Goal: Information Seeking & Learning: Learn about a topic

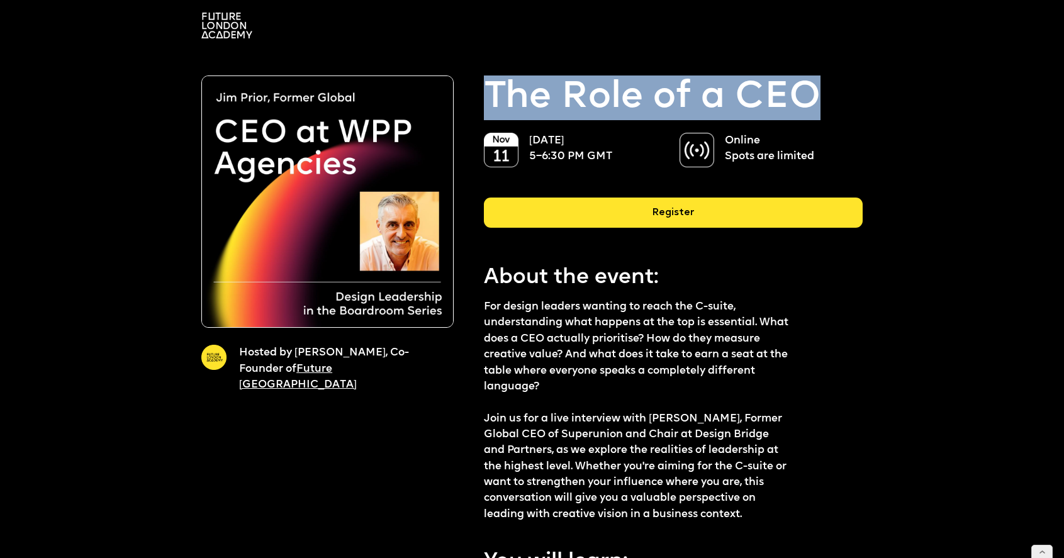
drag, startPoint x: 476, startPoint y: 92, endPoint x: 810, endPoint y: 91, distance: 333.6
copy p "The Role of a CEO"
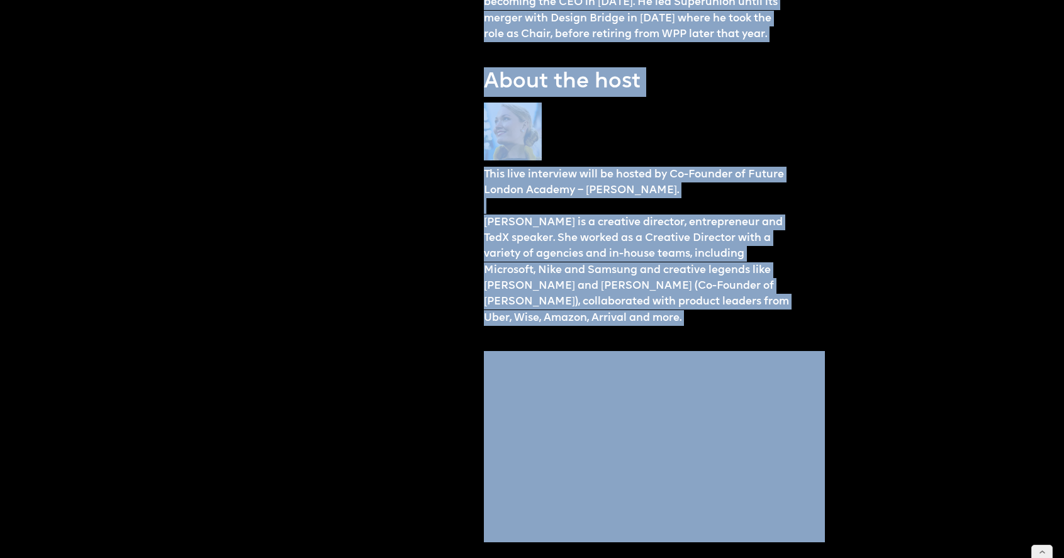
scroll to position [1532, 0]
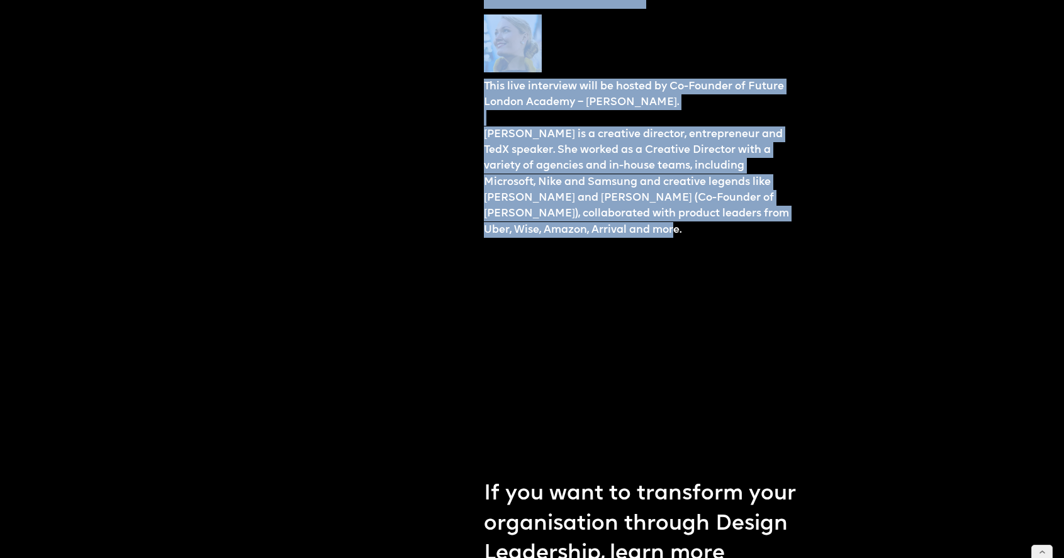
drag, startPoint x: 486, startPoint y: 196, endPoint x: 715, endPoint y: 203, distance: 228.6
copy div "Lor ipsumd sitamet consect ad elits doe T-incid, utlaboreetdol magn aliquae ad …"
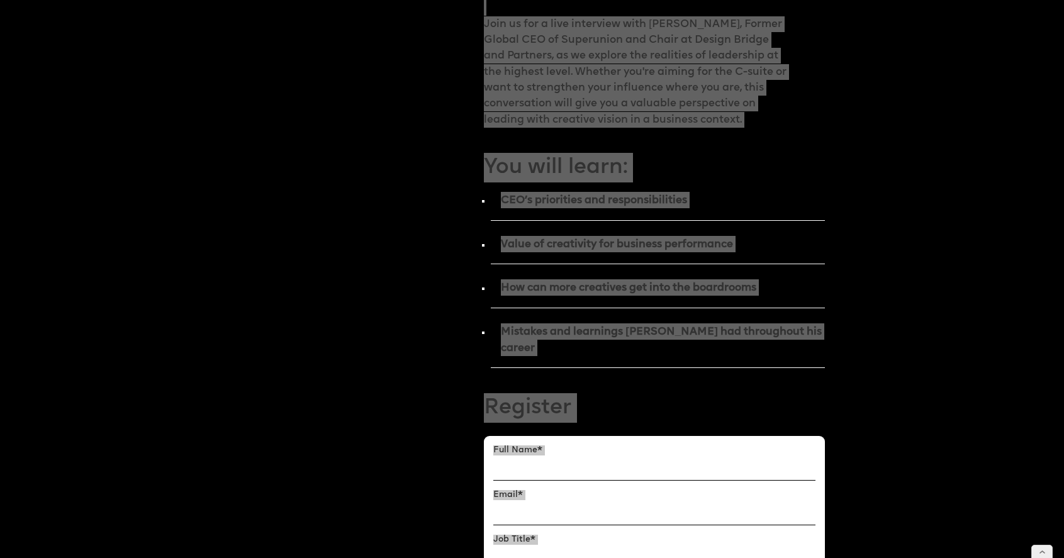
scroll to position [0, 0]
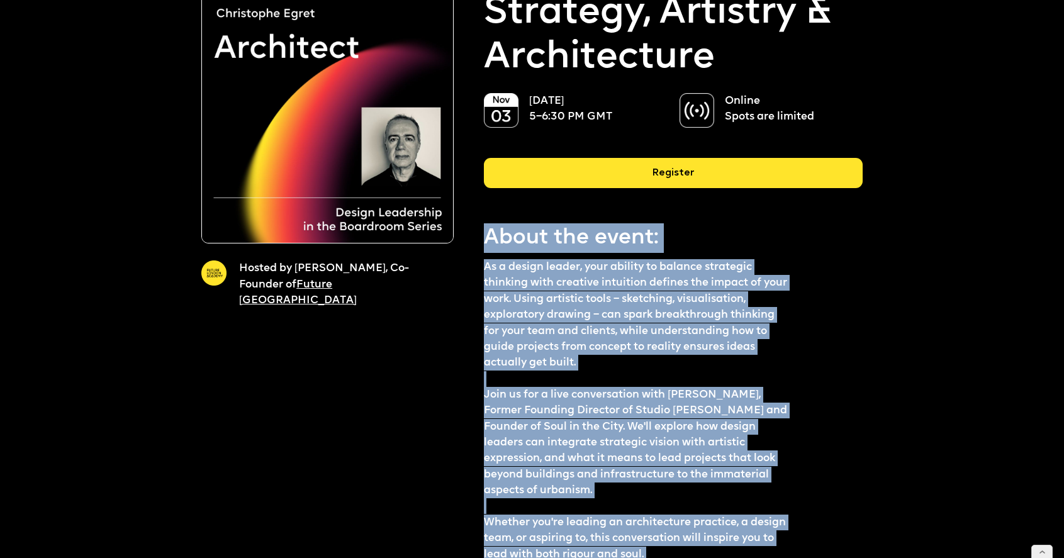
scroll to position [553, 0]
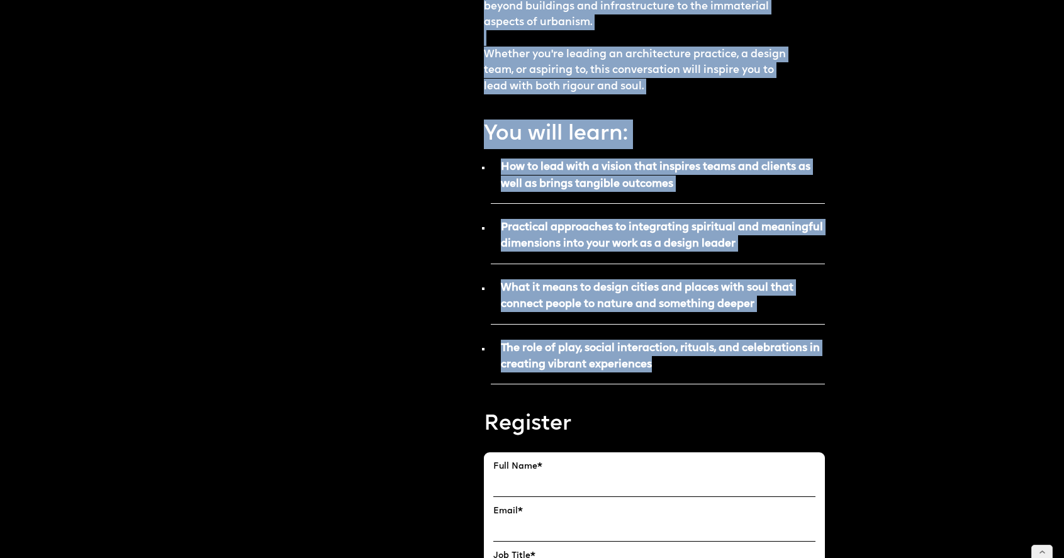
drag, startPoint x: 494, startPoint y: 250, endPoint x: 663, endPoint y: 363, distance: 203.2
copy div "Lorem ips dolor: Si a consec adipis, elit seddoei te incidid utlaboree dolorema…"
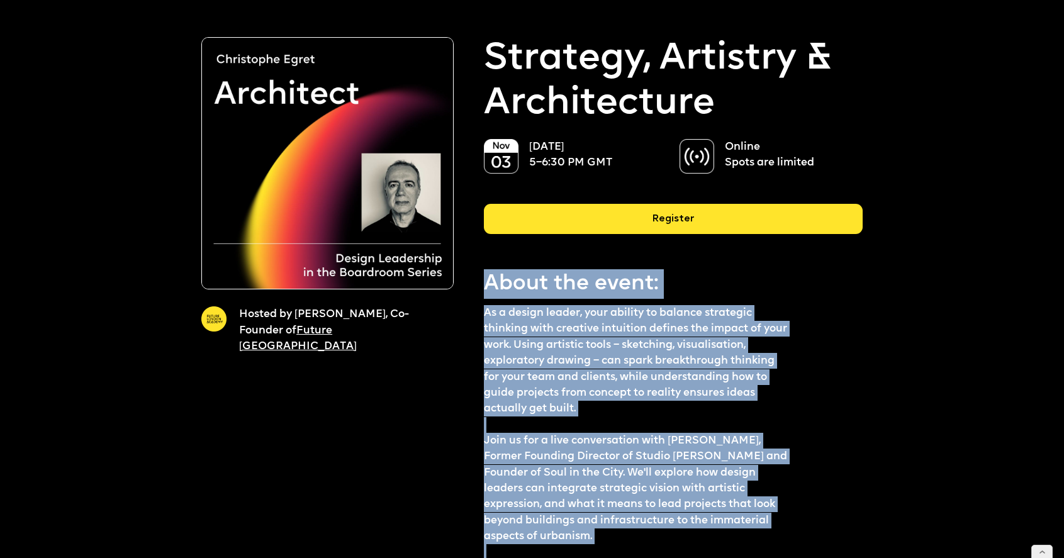
scroll to position [0, 0]
